Goal: Information Seeking & Learning: Learn about a topic

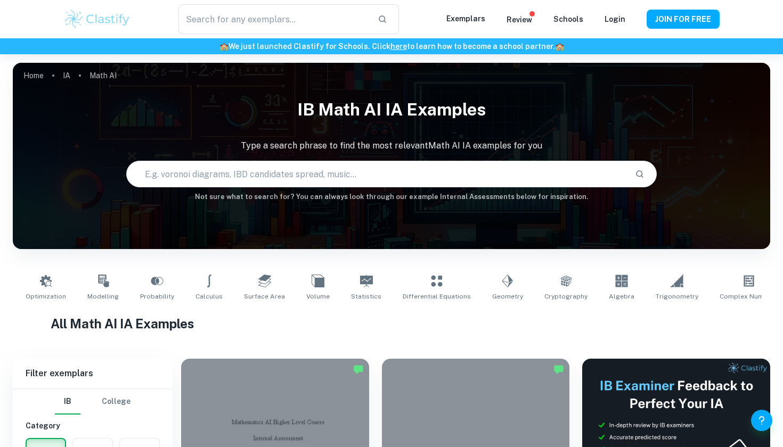
type input "Math AI"
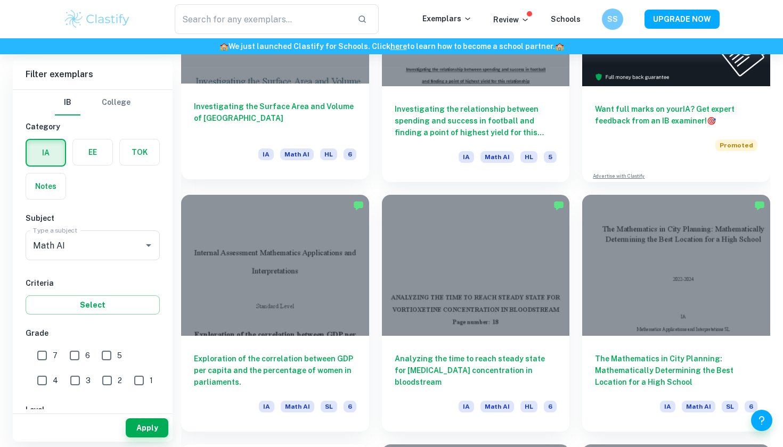
scroll to position [422, 0]
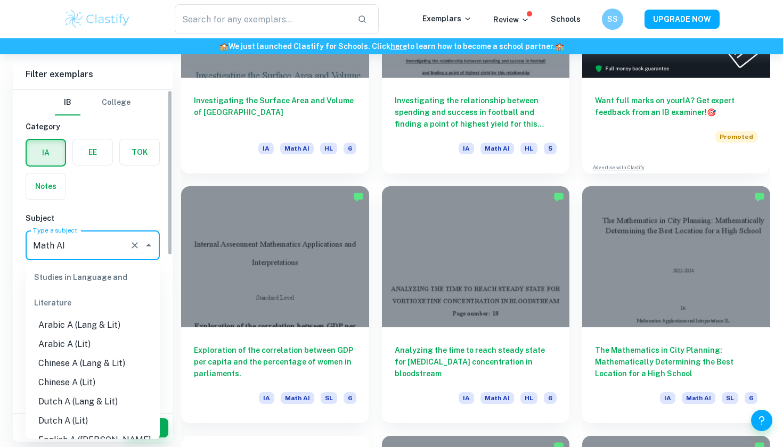
click at [69, 237] on input "Math AI" at bounding box center [77, 245] width 95 height 20
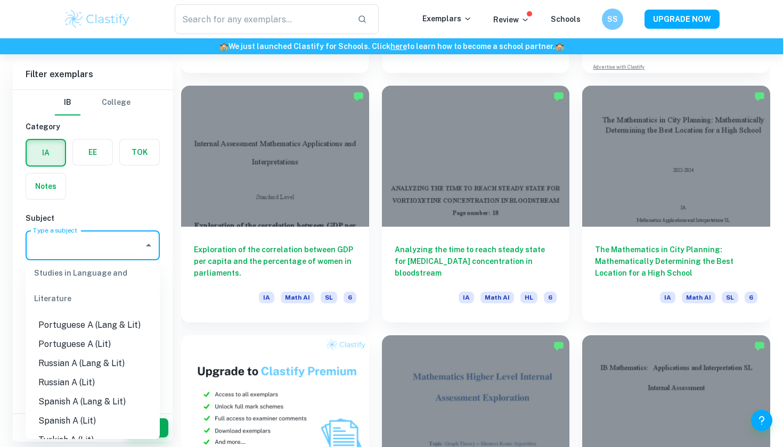
scroll to position [0, 0]
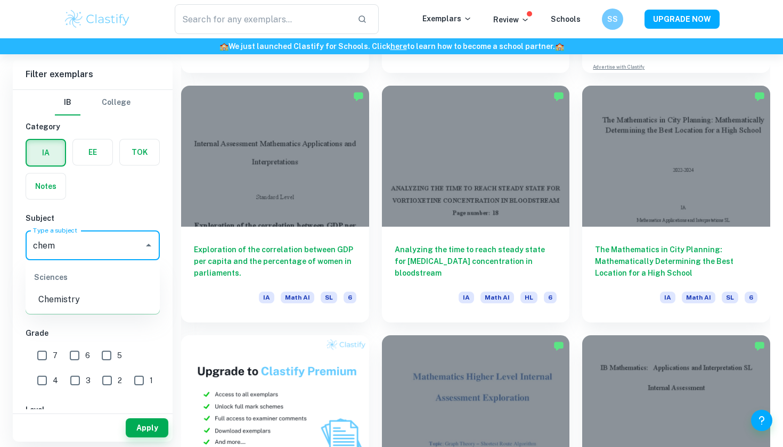
click at [84, 310] on ul "Sciences Chemistry" at bounding box center [93, 286] width 134 height 53
click at [85, 301] on li "Chemistry" at bounding box center [93, 299] width 134 height 19
type input "Chemistry"
click at [36, 352] on input "7" at bounding box center [41, 355] width 21 height 21
checkbox input "true"
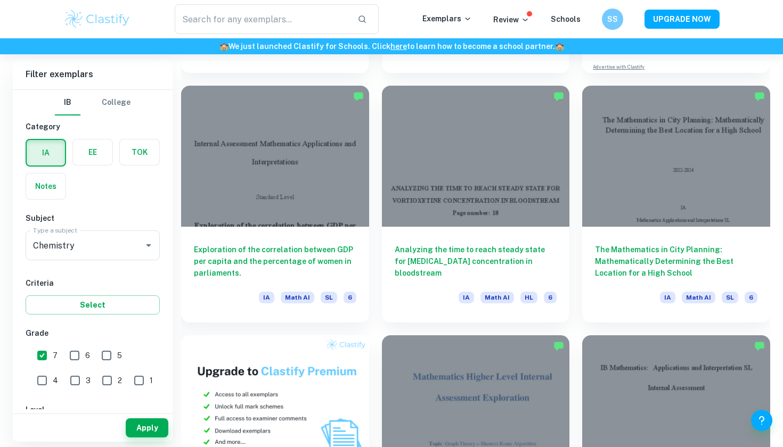
click at [59, 350] on div "7" at bounding box center [50, 354] width 32 height 25
click at [83, 359] on input "6" at bounding box center [74, 355] width 21 height 21
checkbox input "true"
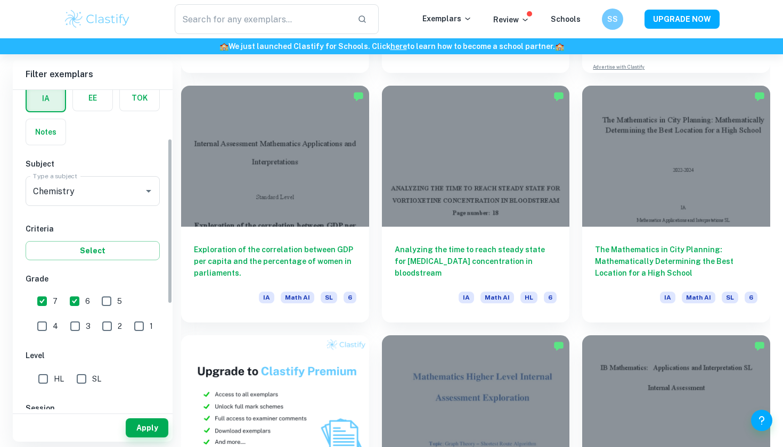
scroll to position [119, 0]
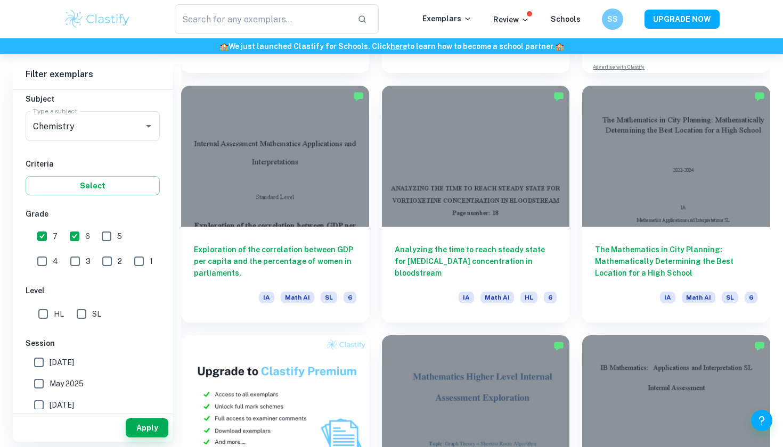
click at [50, 316] on input "HL" at bounding box center [42, 314] width 21 height 21
checkbox input "true"
click at [48, 361] on input "[DATE]" at bounding box center [38, 362] width 21 height 21
click at [39, 357] on input "[DATE]" at bounding box center [38, 362] width 21 height 21
checkbox input "false"
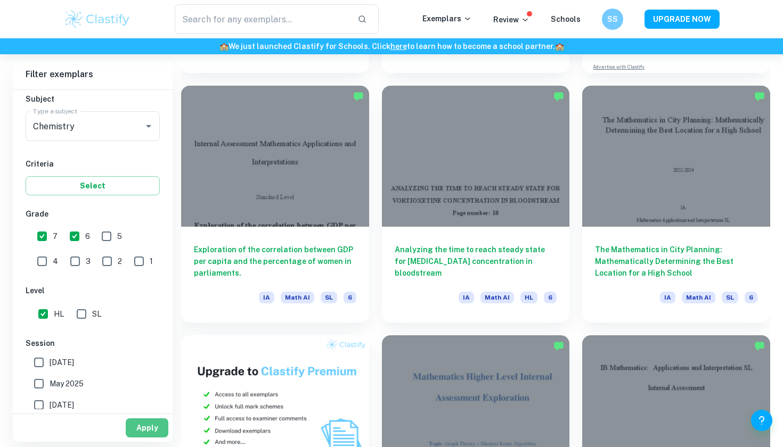
click at [139, 427] on button "Apply" at bounding box center [147, 428] width 43 height 19
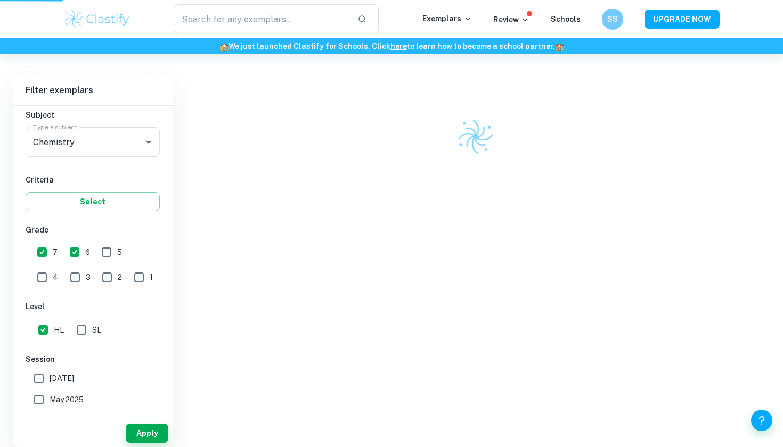
scroll to position [251, 0]
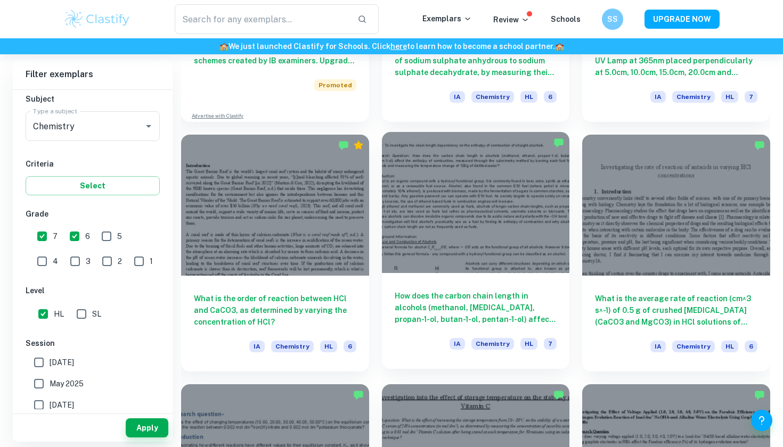
scroll to position [975, 0]
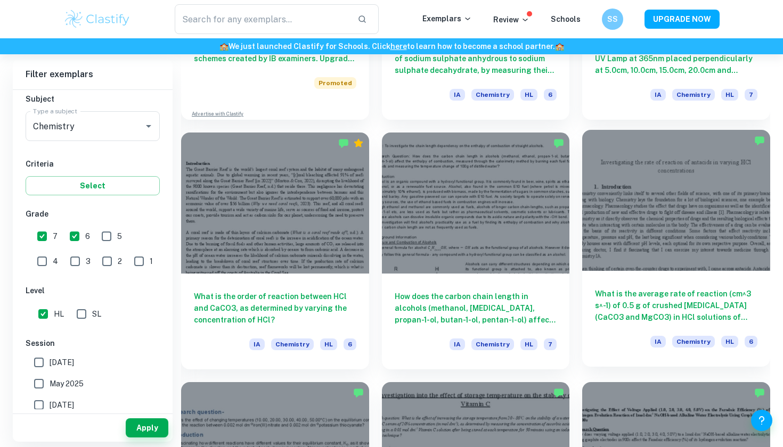
click at [662, 306] on h6 "What is the average rate of reaction (cm^3 s^-1) of 0.5 g of crushed [MEDICAL_D…" at bounding box center [676, 305] width 162 height 35
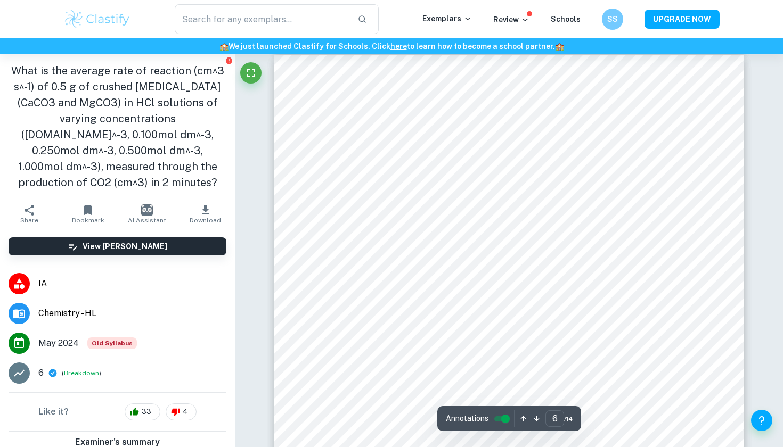
scroll to position [3511, 0]
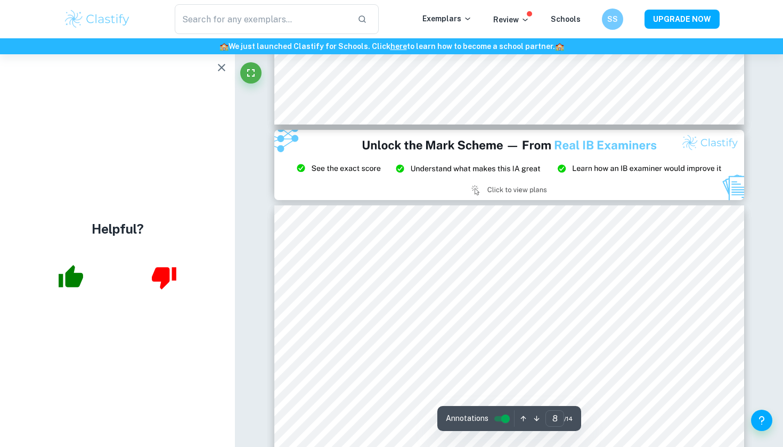
type input "9"
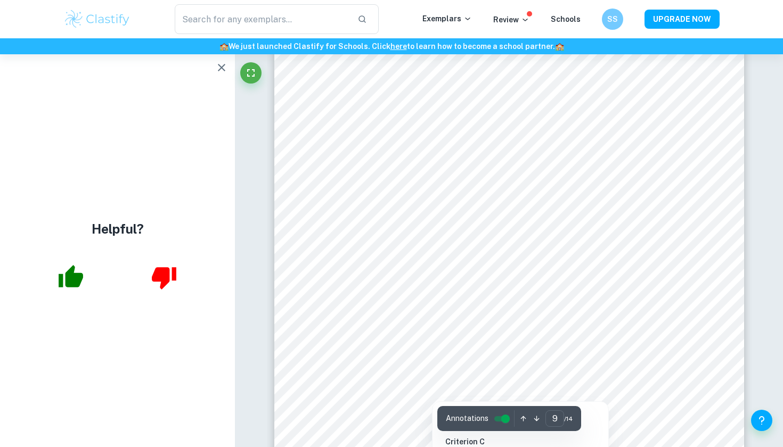
scroll to position [5978, 0]
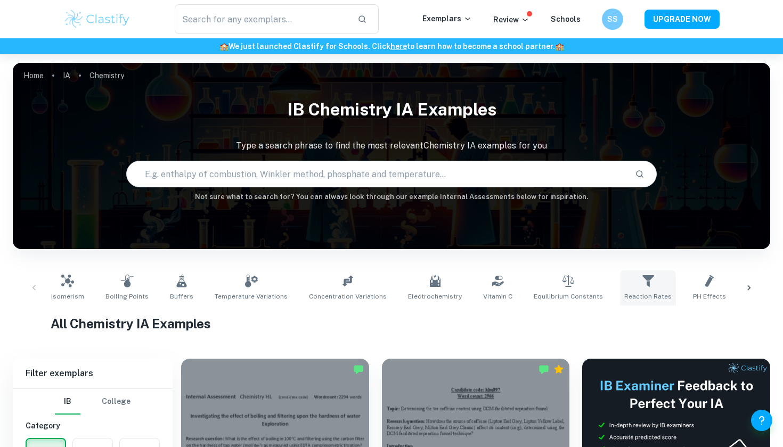
click at [642, 278] on icon at bounding box center [647, 281] width 11 height 12
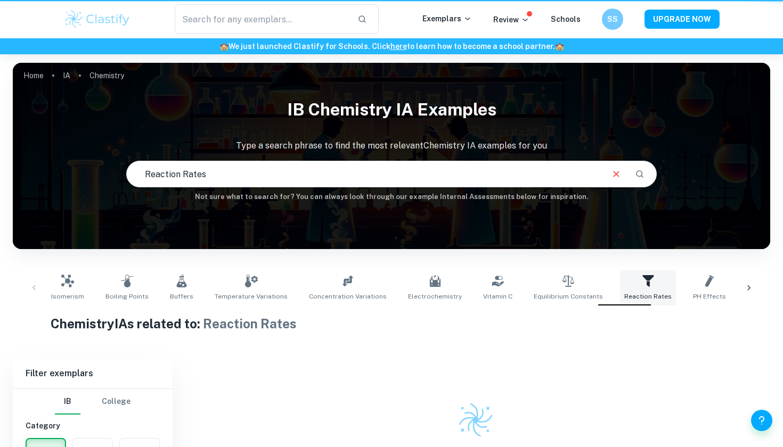
type input "Reaction Rates"
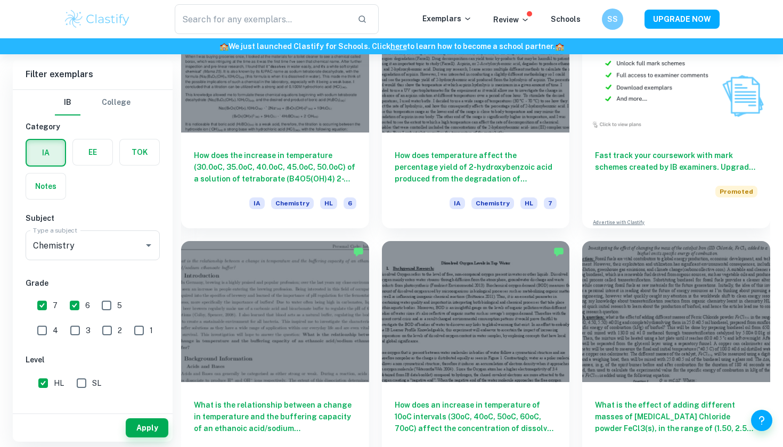
scroll to position [7369, 0]
